Goal: Check status: Check status

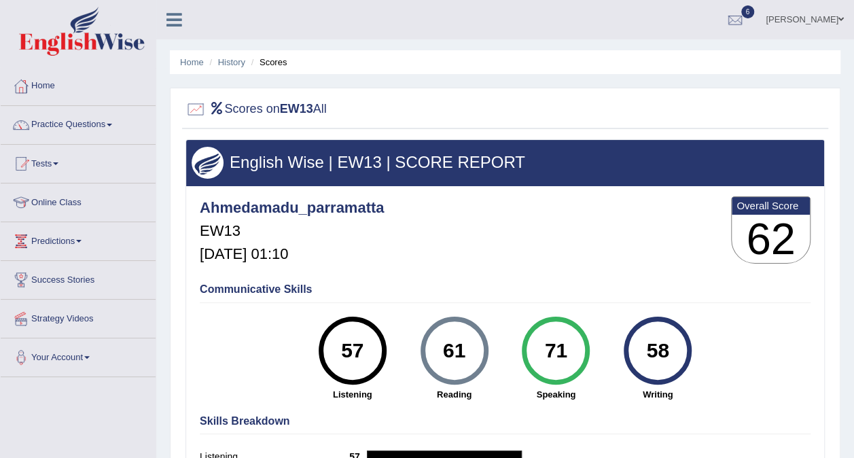
click at [284, 64] on li "Scores" at bounding box center [267, 62] width 39 height 13
click at [239, 61] on link "History" at bounding box center [231, 62] width 27 height 10
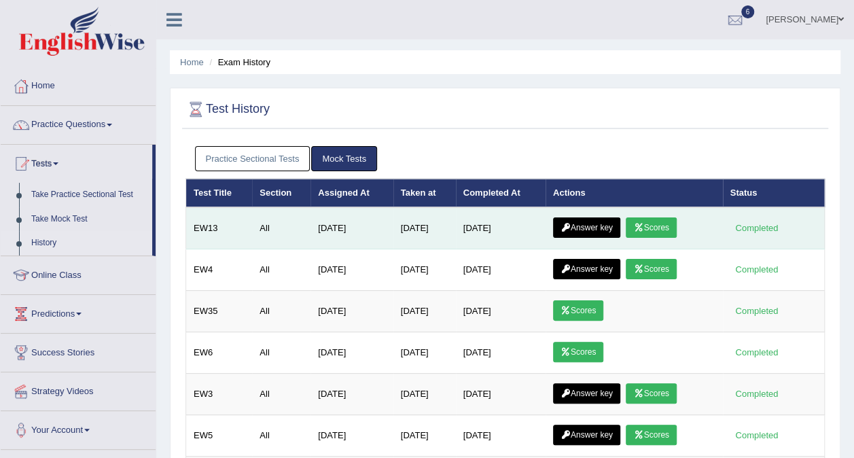
click at [603, 225] on link "Answer key" at bounding box center [586, 227] width 67 height 20
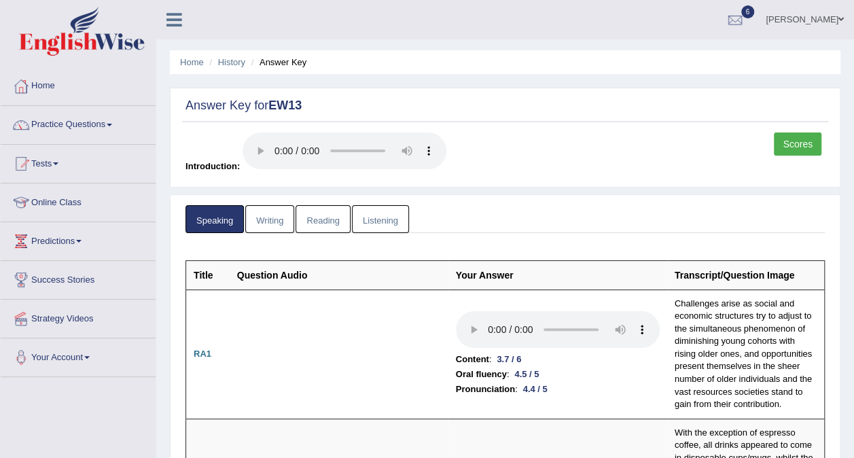
click at [266, 215] on link "Writing" at bounding box center [269, 219] width 49 height 28
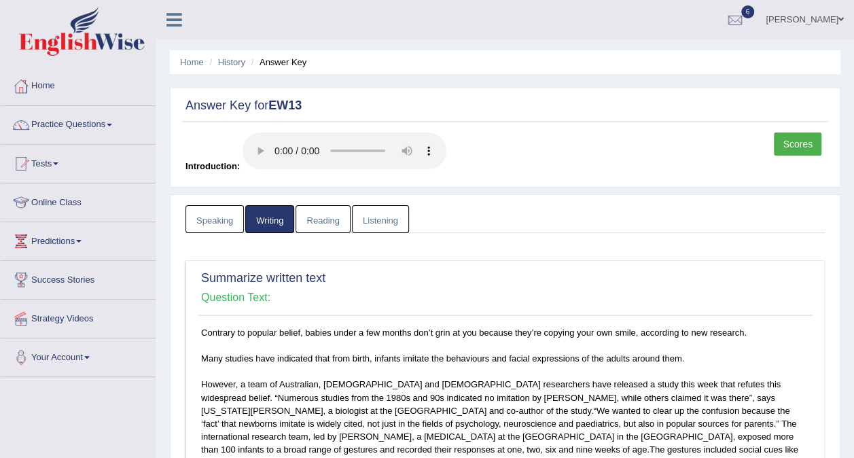
scroll to position [8, 0]
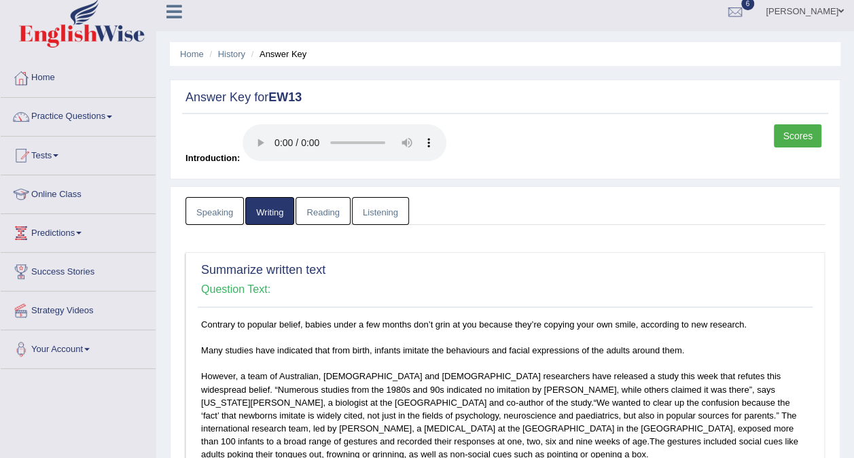
click at [329, 213] on link "Reading" at bounding box center [323, 211] width 54 height 28
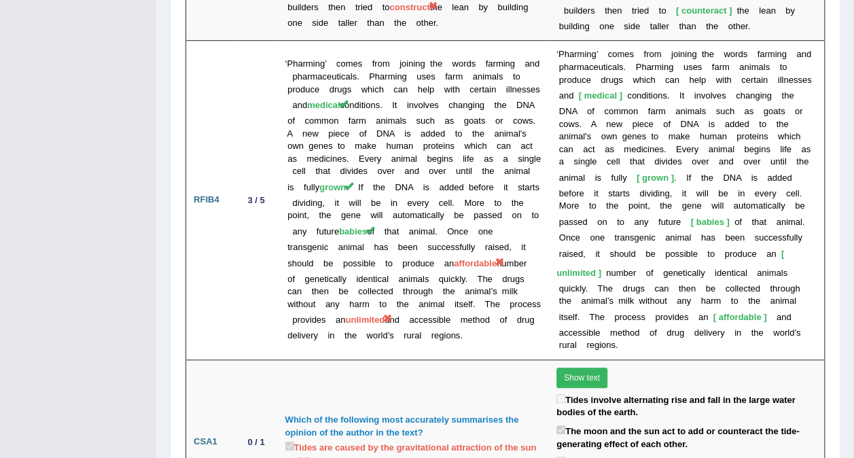
scroll to position [3169, 0]
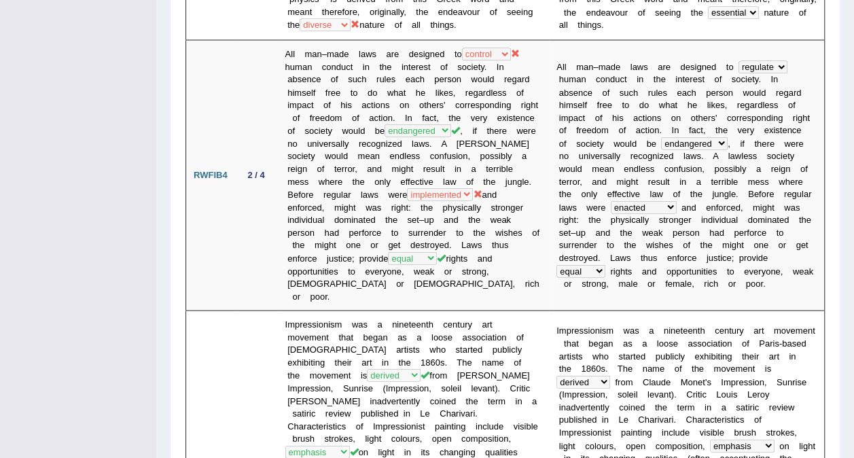
click at [329, 213] on td "All man–made laws are designed to control dictate describe regulate human condu…" at bounding box center [414, 174] width 272 height 271
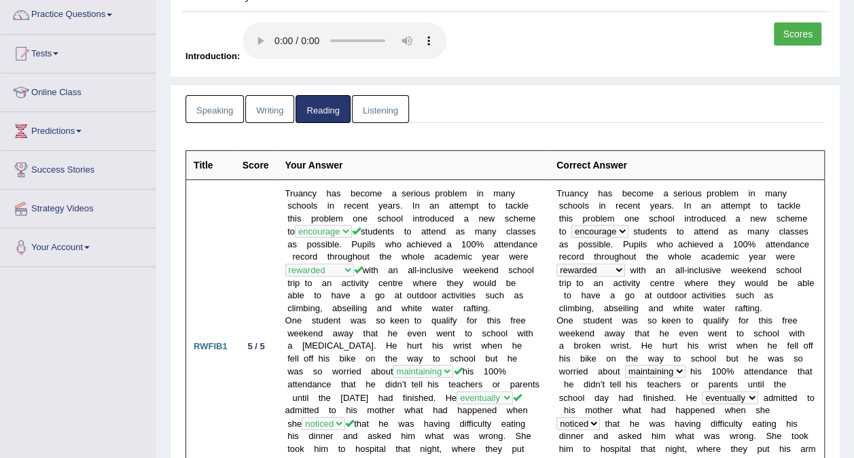
scroll to position [0, 0]
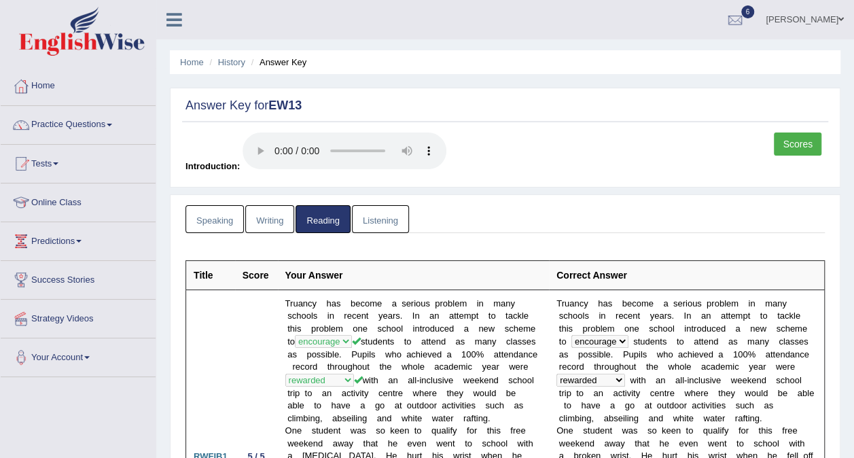
click at [381, 224] on link "Listening" at bounding box center [380, 219] width 57 height 28
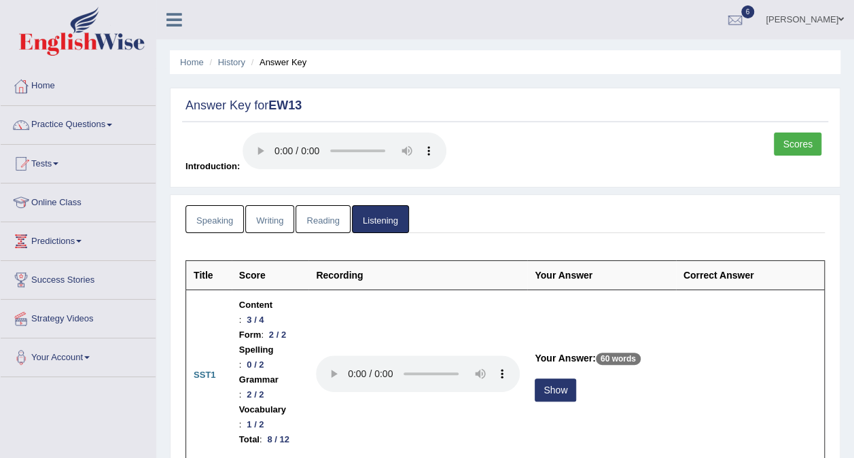
click at [805, 143] on link "Scores" at bounding box center [798, 144] width 48 height 23
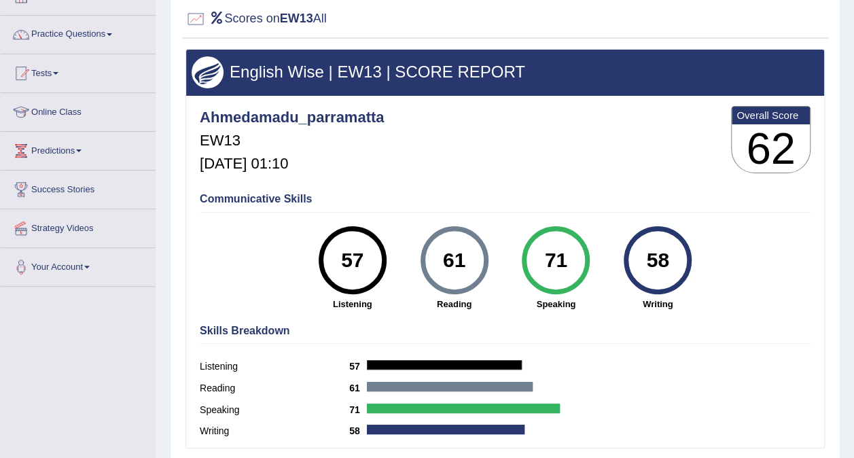
scroll to position [137, 0]
